Goal: Task Accomplishment & Management: Use online tool/utility

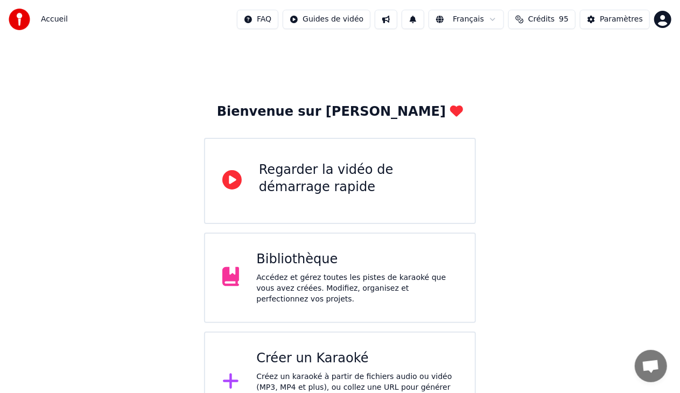
click at [354, 281] on div "Accédez et gérez toutes les pistes de karaoké que vous avez créées. Modifiez, o…" at bounding box center [356, 289] width 201 height 32
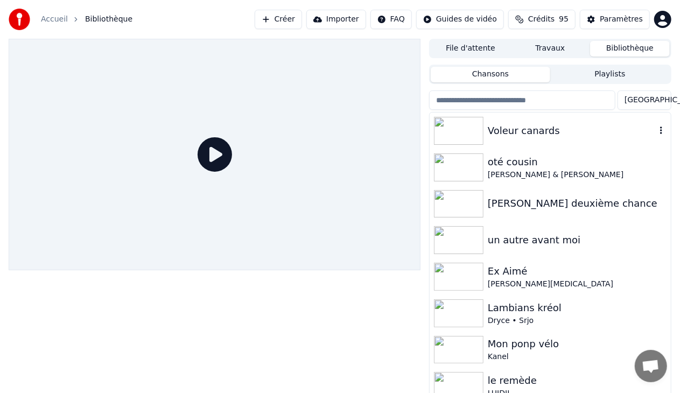
click at [504, 128] on div "Voleur canards" at bounding box center [572, 130] width 168 height 15
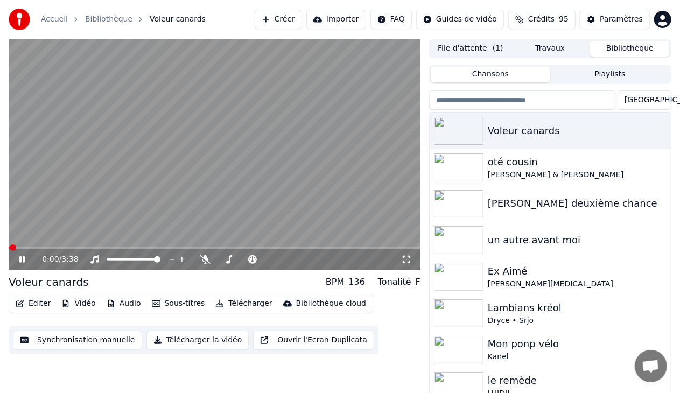
click at [23, 259] on icon at bounding box center [21, 259] width 5 height 6
click at [37, 309] on button "Éditer" at bounding box center [33, 303] width 44 height 15
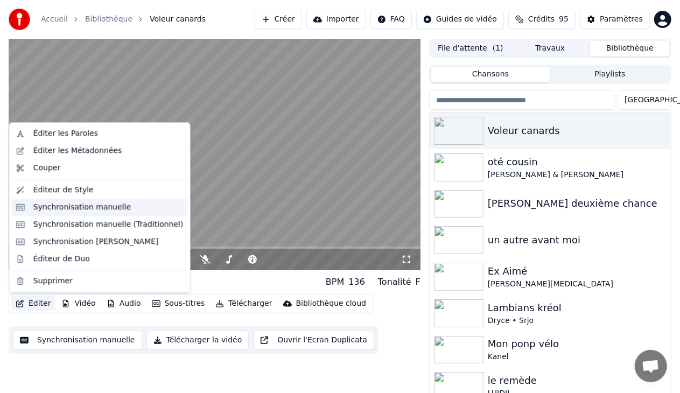
click at [92, 203] on div "Synchronisation manuelle" at bounding box center [82, 207] width 98 height 11
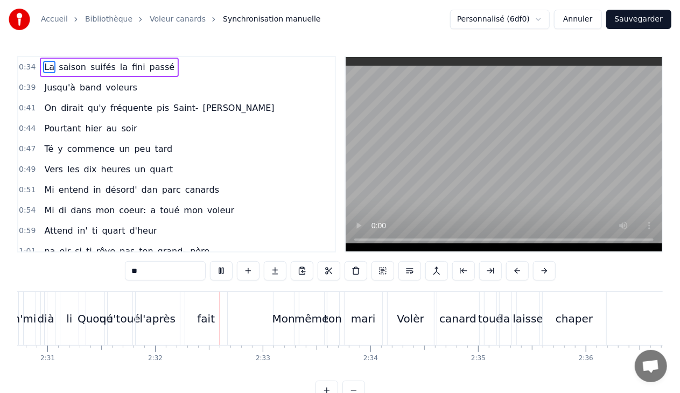
scroll to position [0, 16327]
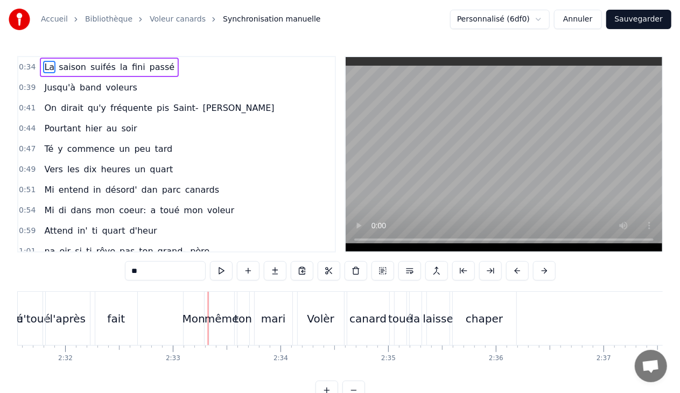
click at [188, 324] on div "Mon" at bounding box center [194, 319] width 23 height 16
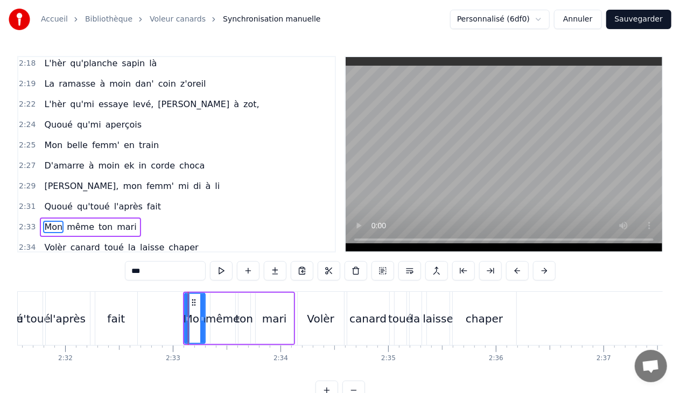
scroll to position [958, 0]
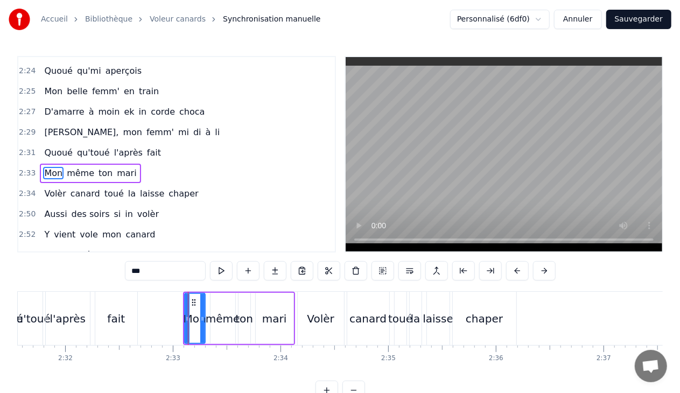
click at [154, 271] on input "***" at bounding box center [165, 270] width 81 height 19
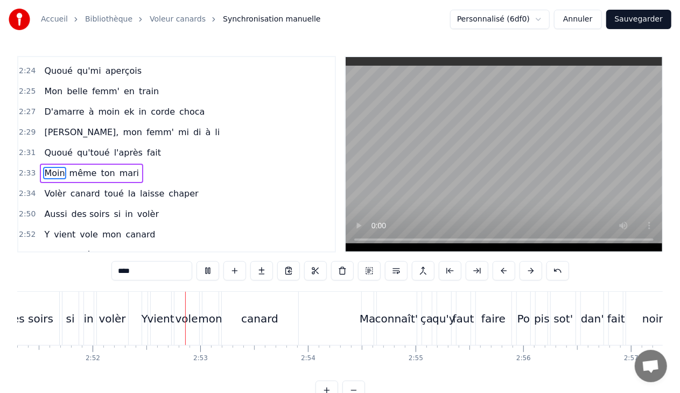
scroll to position [0, 18491]
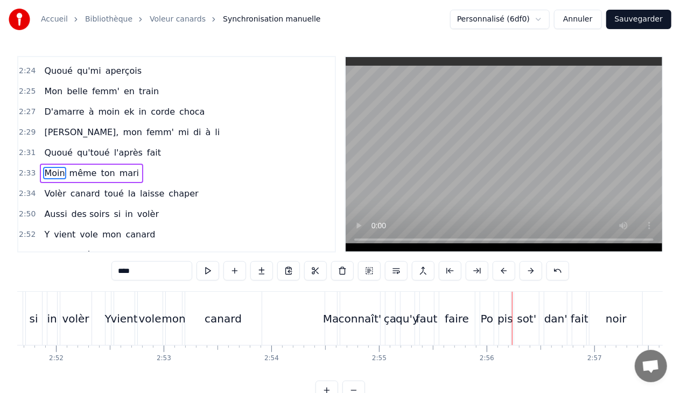
click at [524, 318] on div "sot'" at bounding box center [526, 319] width 19 height 16
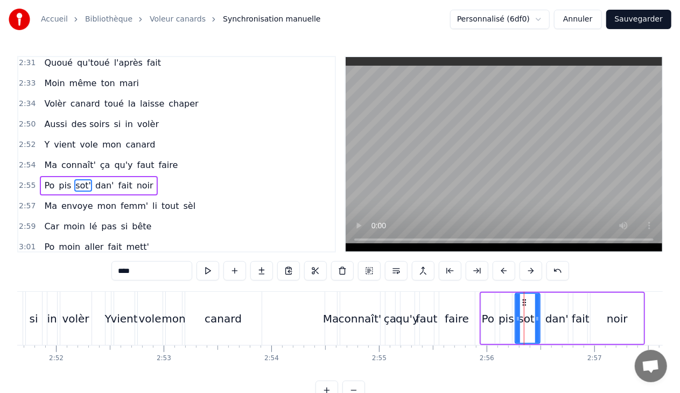
scroll to position [1052, 0]
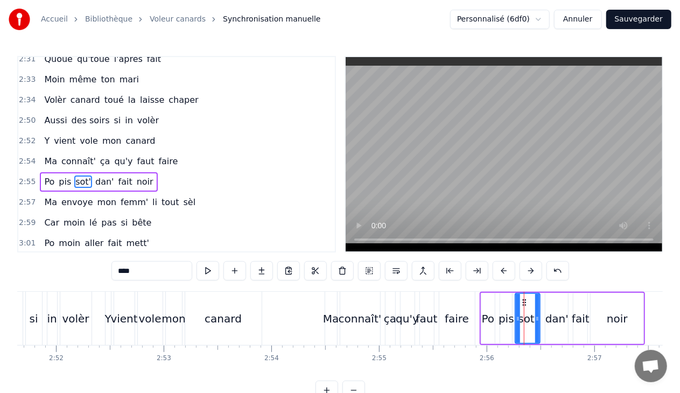
click at [127, 270] on input "****" at bounding box center [152, 270] width 81 height 19
type input "*****"
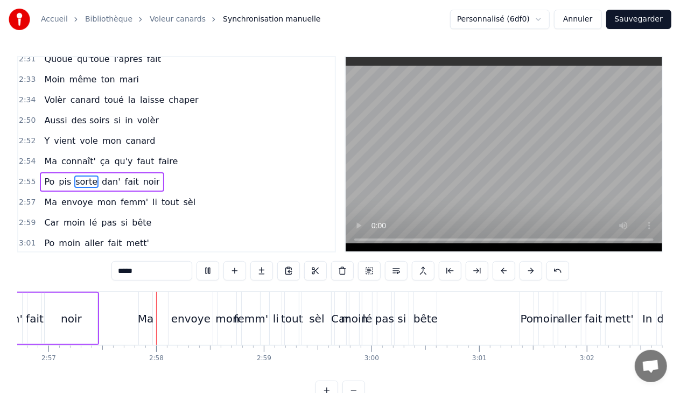
scroll to position [0, 19063]
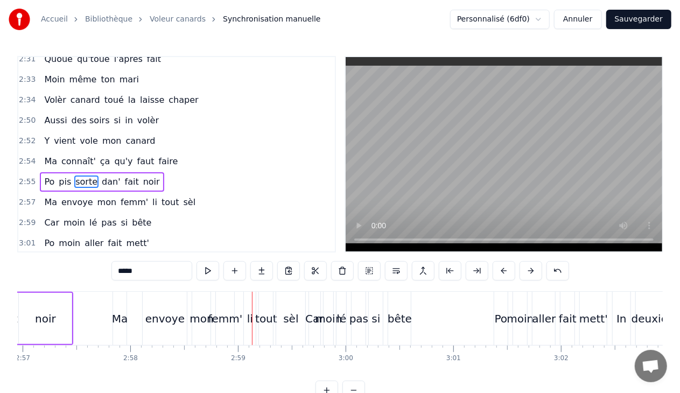
click at [646, 15] on button "Sauvegarder" at bounding box center [639, 19] width 65 height 19
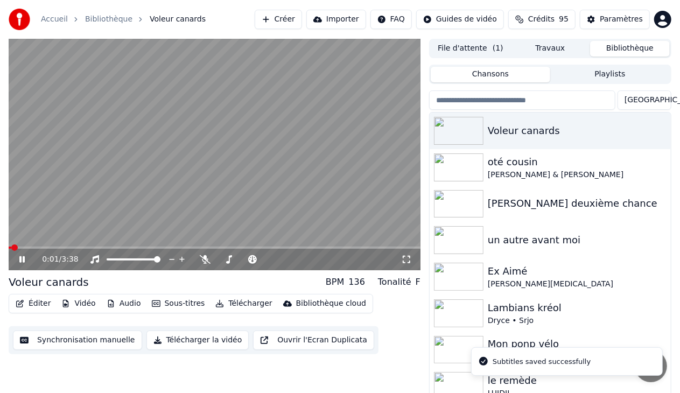
click at [21, 257] on icon at bounding box center [21, 259] width 5 height 6
click at [168, 340] on button "Télécharger la vidéo" at bounding box center [198, 340] width 103 height 19
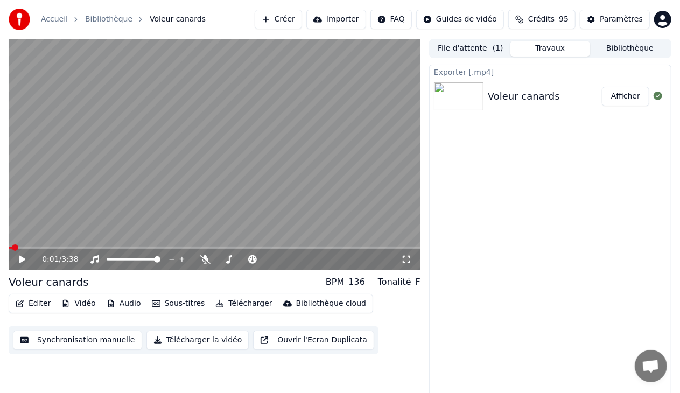
click at [632, 94] on button "Afficher" at bounding box center [625, 96] width 47 height 19
